Goal: Navigation & Orientation: Find specific page/section

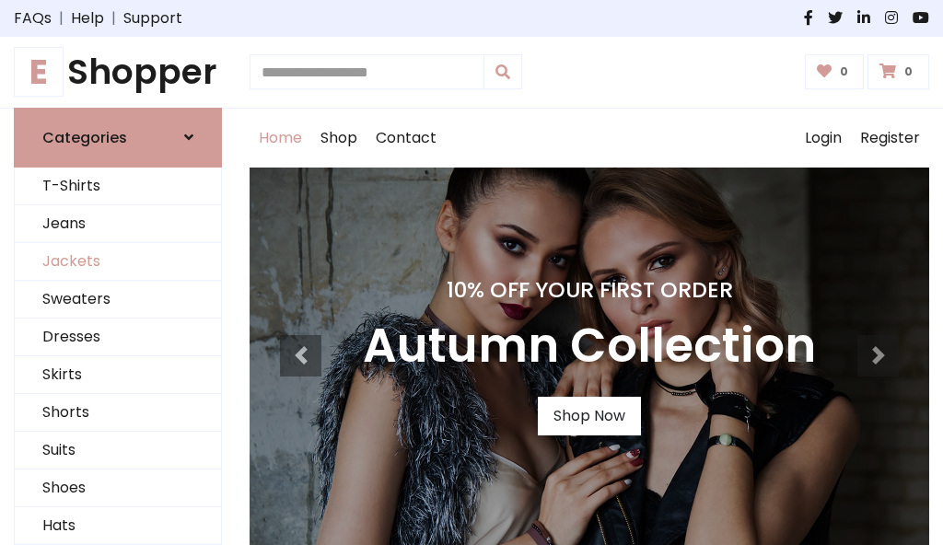
click at [118, 261] on link "Jackets" at bounding box center [118, 262] width 206 height 38
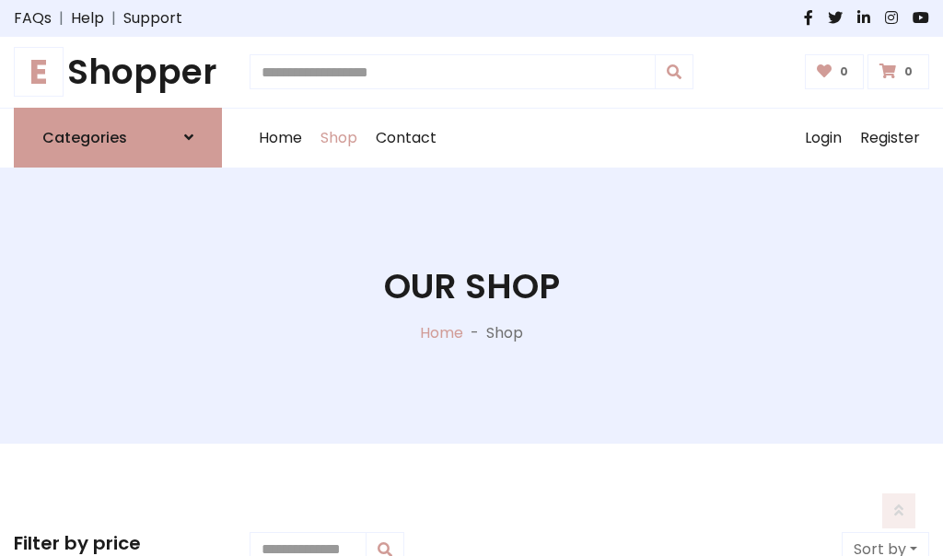
scroll to position [832, 0]
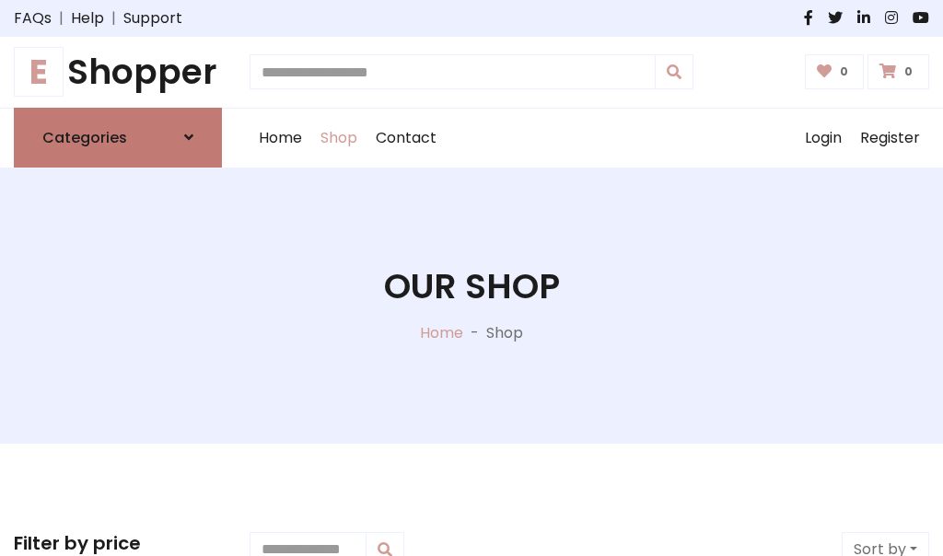
click at [118, 137] on h6 "Categories" at bounding box center [84, 137] width 85 height 17
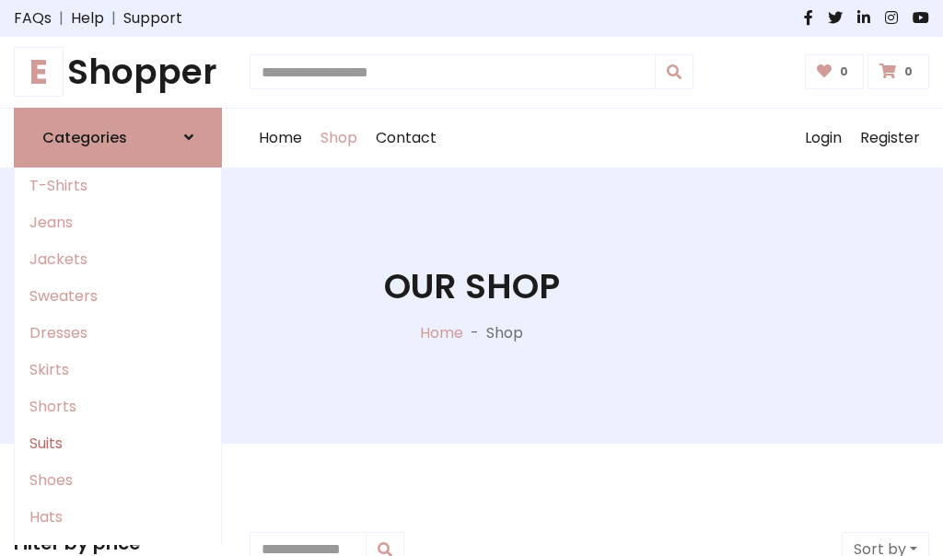
click at [118, 443] on link "Suits" at bounding box center [118, 443] width 206 height 37
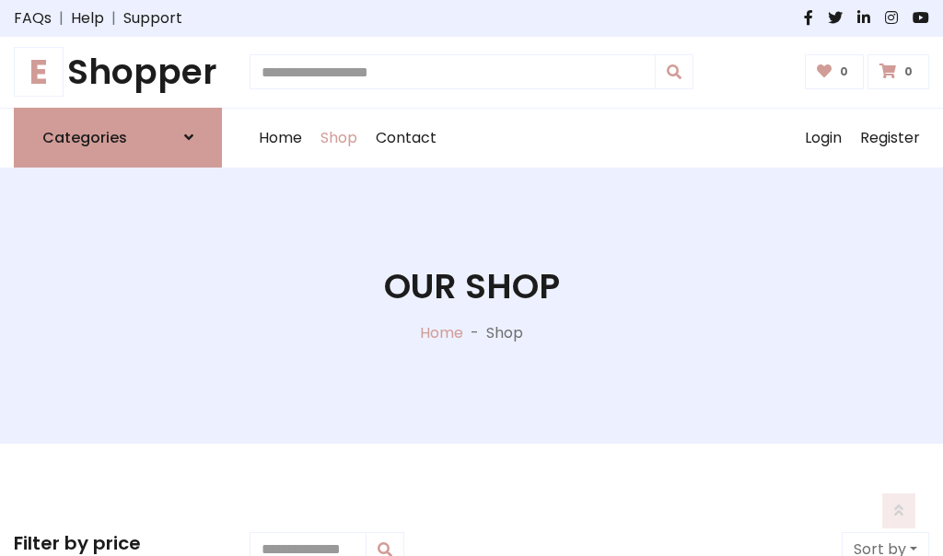
scroll to position [1330, 0]
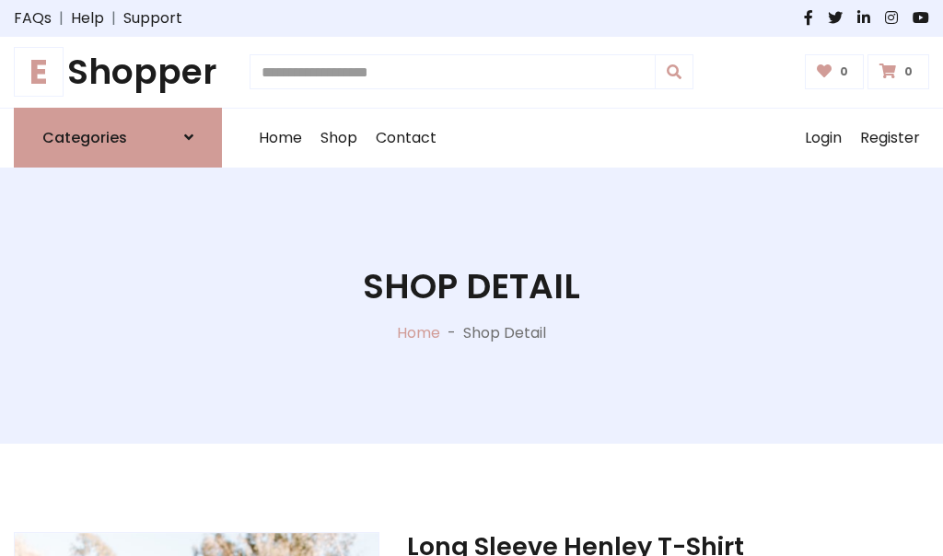
scroll to position [1720, 0]
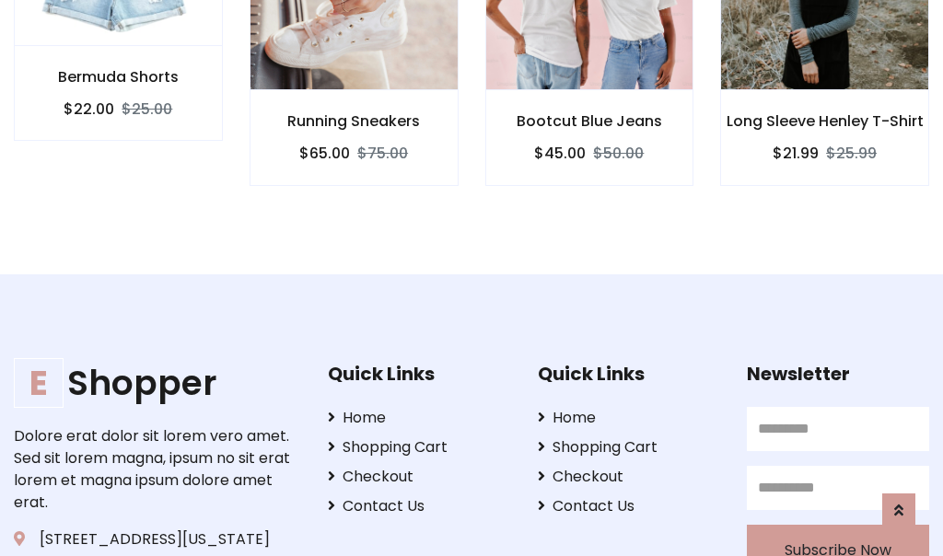
scroll to position [1718, 0]
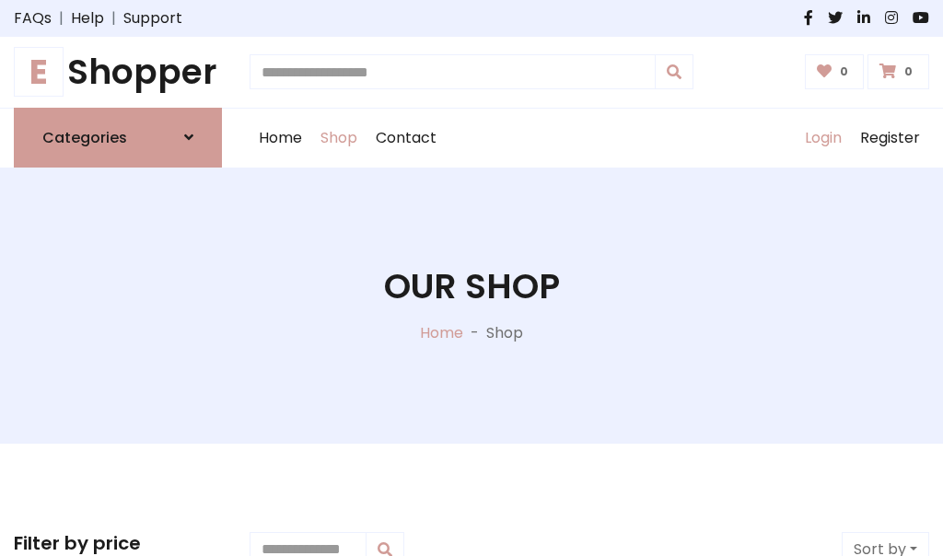
click at [822, 137] on link "Login" at bounding box center [822, 138] width 55 height 59
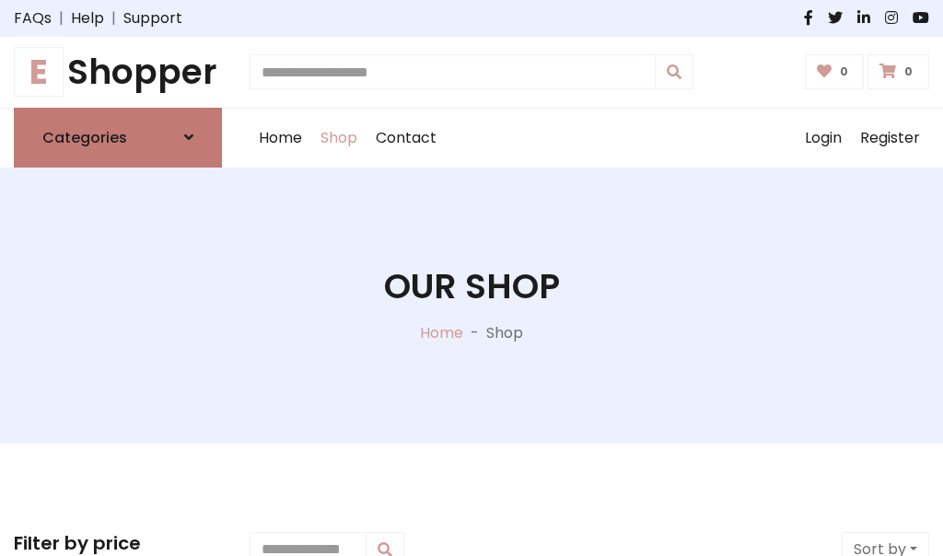
click at [189, 137] on icon at bounding box center [188, 137] width 9 height 15
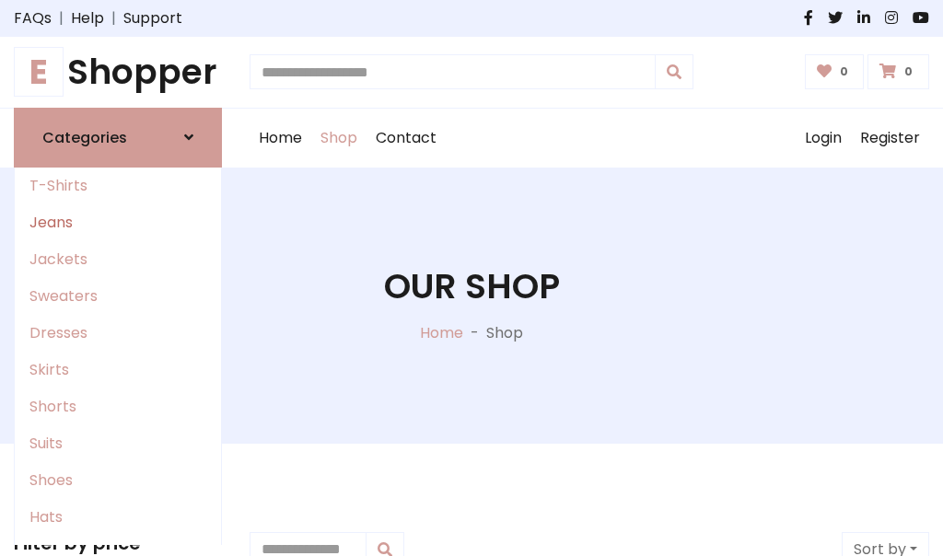
click at [118, 222] on link "Jeans" at bounding box center [118, 222] width 206 height 37
